Goal: Find specific fact

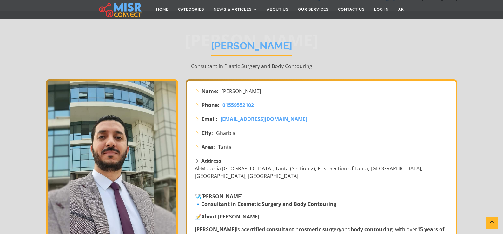
scroll to position [63, 0]
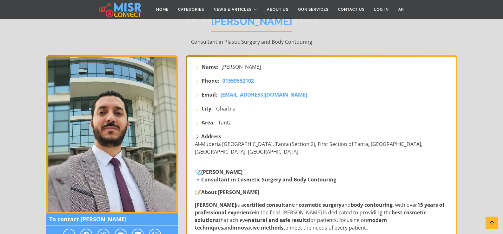
drag, startPoint x: 290, startPoint y: 66, endPoint x: 273, endPoint y: 65, distance: 17.8
click at [275, 66] on li "Name: [PERSON_NAME]" at bounding box center [322, 67] width 254 height 8
click at [255, 64] on span "[PERSON_NAME]" at bounding box center [240, 67] width 39 height 8
copy span "Said"
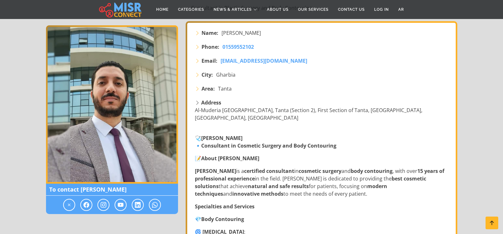
scroll to position [0, 0]
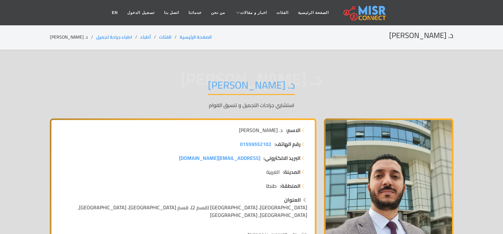
drag, startPoint x: 207, startPoint y: 86, endPoint x: 287, endPoint y: 82, distance: 80.3
click at [287, 82] on h1 "د. [PERSON_NAME]" at bounding box center [251, 87] width 87 height 16
copy h1 "[PERSON_NAME]"
